Goal: Task Accomplishment & Management: Manage account settings

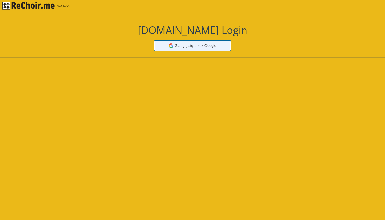
click at [181, 47] on span "Zaloguj się przez Google" at bounding box center [195, 45] width 41 height 5
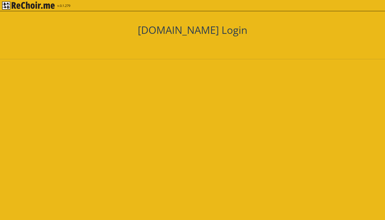
click at [169, 46] on div "Zaloguj się przez Google. Otwiera się w nowej karcie" at bounding box center [182, 45] width 56 height 11
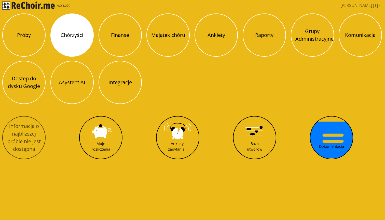
click at [72, 41] on button "Chórzyści" at bounding box center [71, 34] width 43 height 43
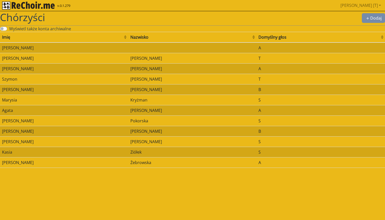
click at [26, 8] on img "rekłajer mi" at bounding box center [28, 6] width 53 height 8
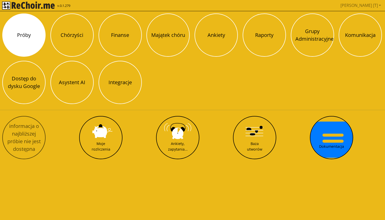
click at [20, 42] on button "Próby" at bounding box center [23, 34] width 43 height 43
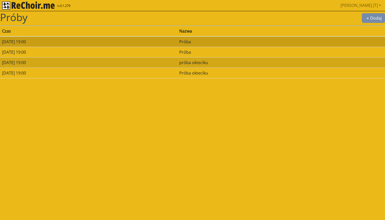
click at [21, 44] on td "24/03/2023 19:00" at bounding box center [88, 41] width 177 height 11
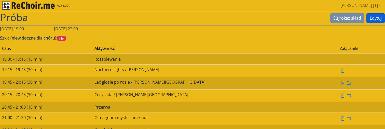
click at [371, 18] on button "Edytuj" at bounding box center [375, 18] width 19 height 10
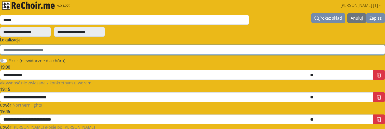
click at [79, 50] on input "text" at bounding box center [192, 50] width 385 height 10
type input "**********"
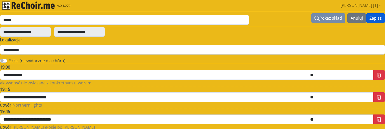
click at [370, 17] on button "Zapisz" at bounding box center [375, 18] width 19 height 10
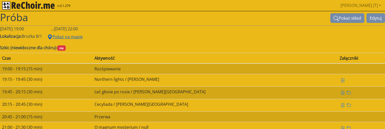
click at [73, 37] on button "Pokaż na mapie" at bounding box center [65, 37] width 42 height 10
